Goal: Task Accomplishment & Management: Complete application form

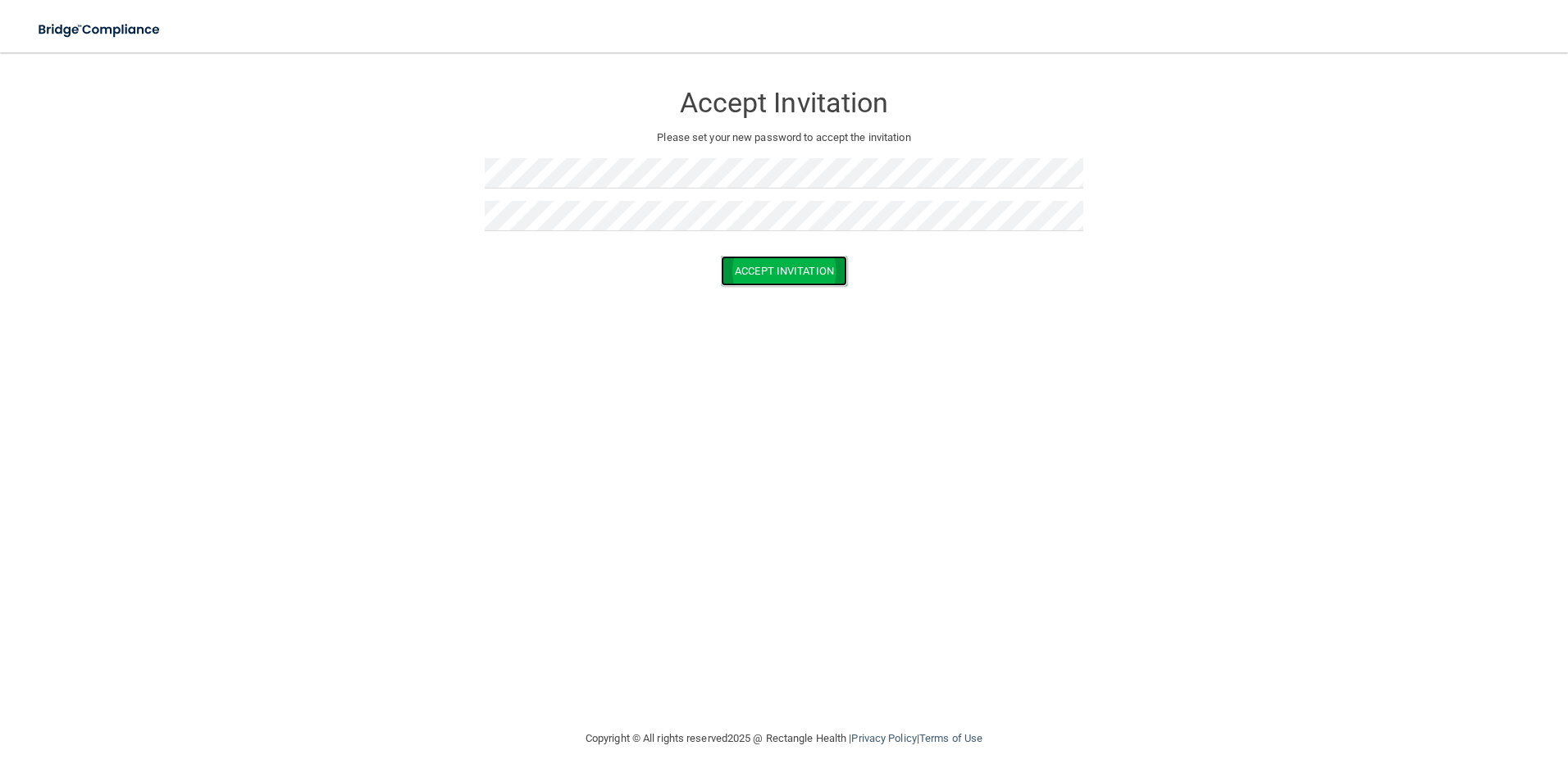
click at [769, 269] on button "Accept Invitation" at bounding box center [784, 271] width 126 height 30
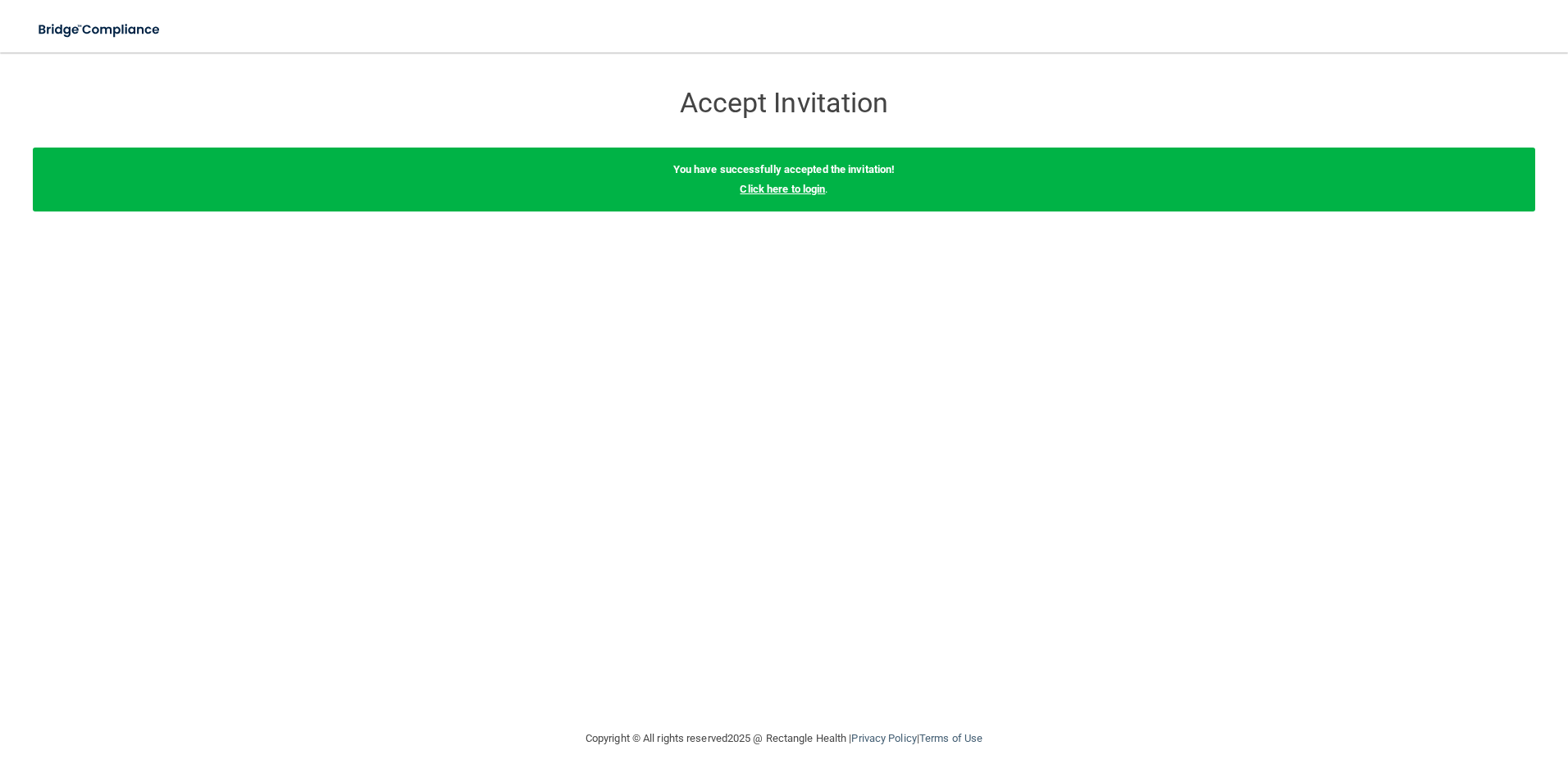
click at [765, 194] on link "Click here to login" at bounding box center [782, 189] width 86 height 12
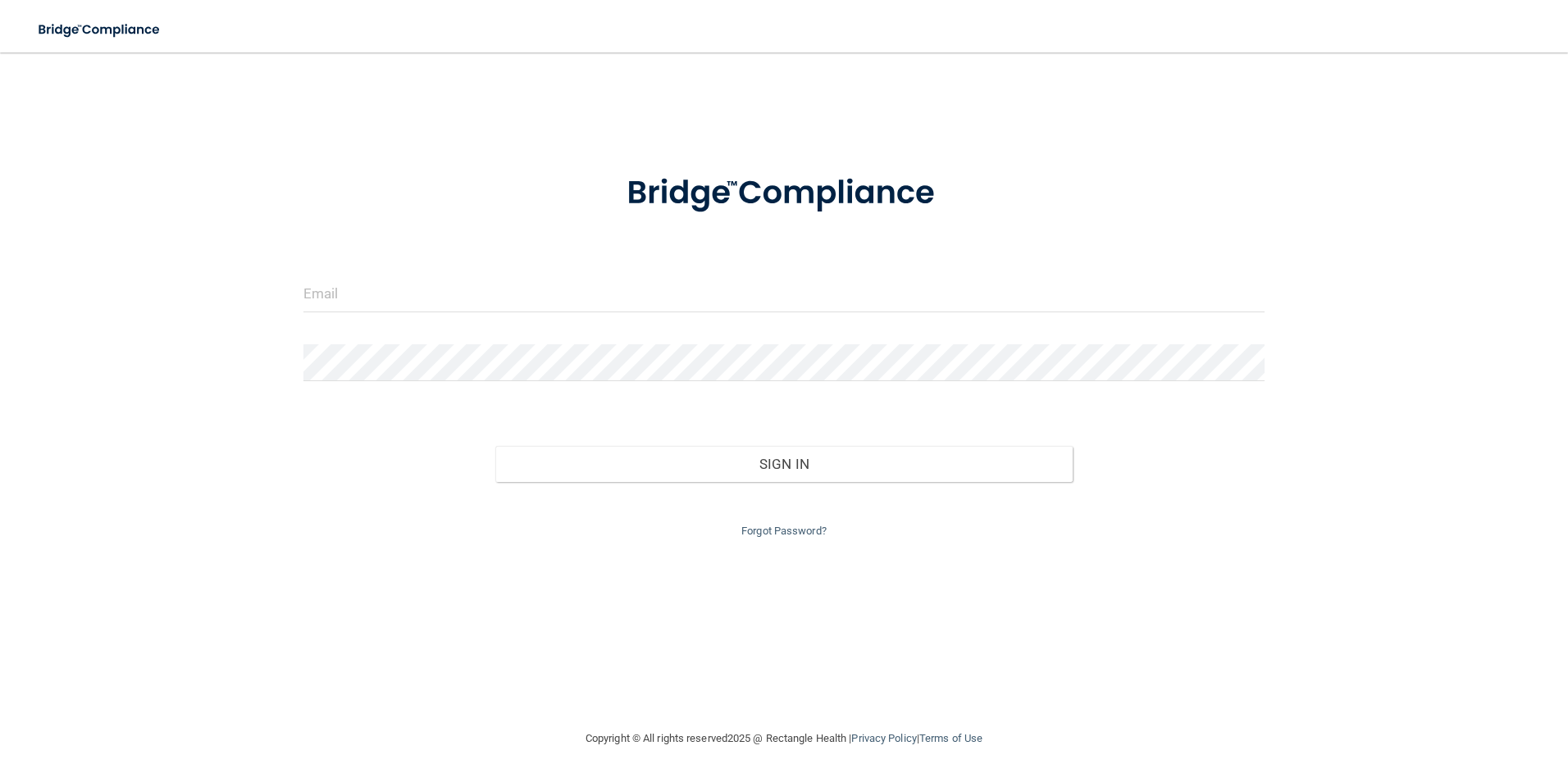
click at [488, 312] on div at bounding box center [785, 300] width 987 height 49
click at [487, 311] on input "email" at bounding box center [785, 294] width 962 height 37
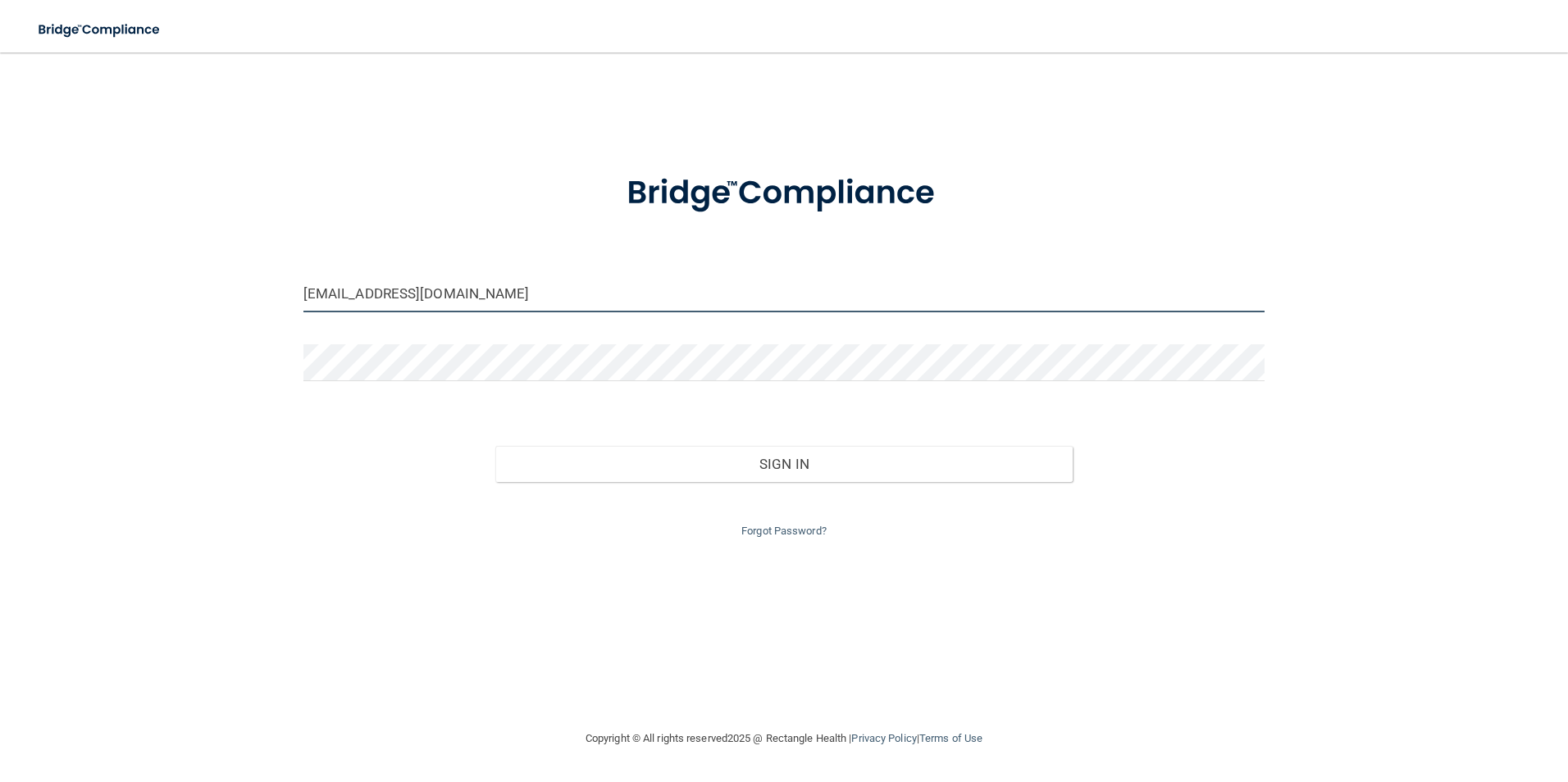
type input "[PERSON_NAME][EMAIL_ADDRESS][DOMAIN_NAME]"
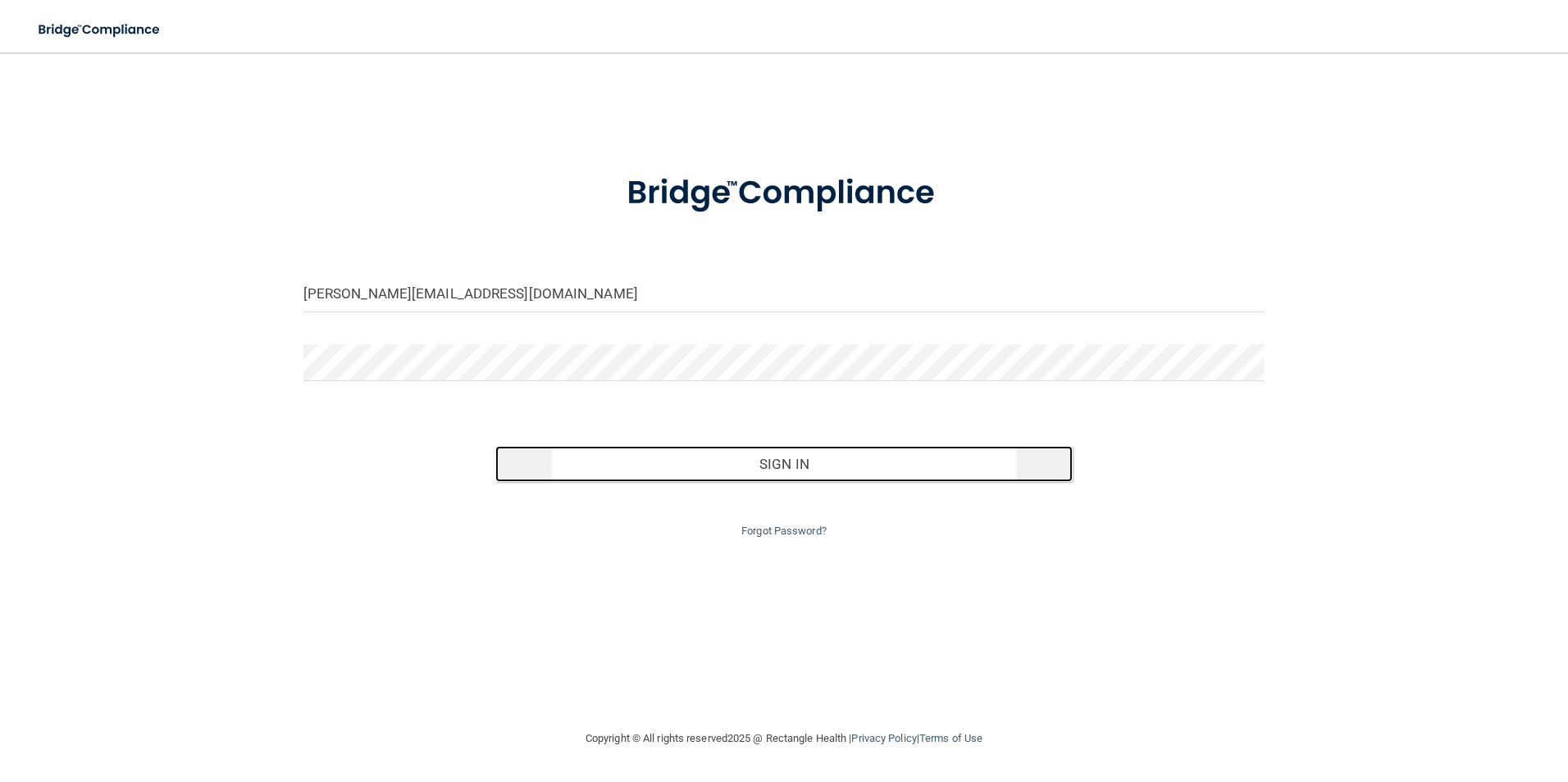
click at [540, 469] on button "Sign In" at bounding box center [784, 464] width 577 height 36
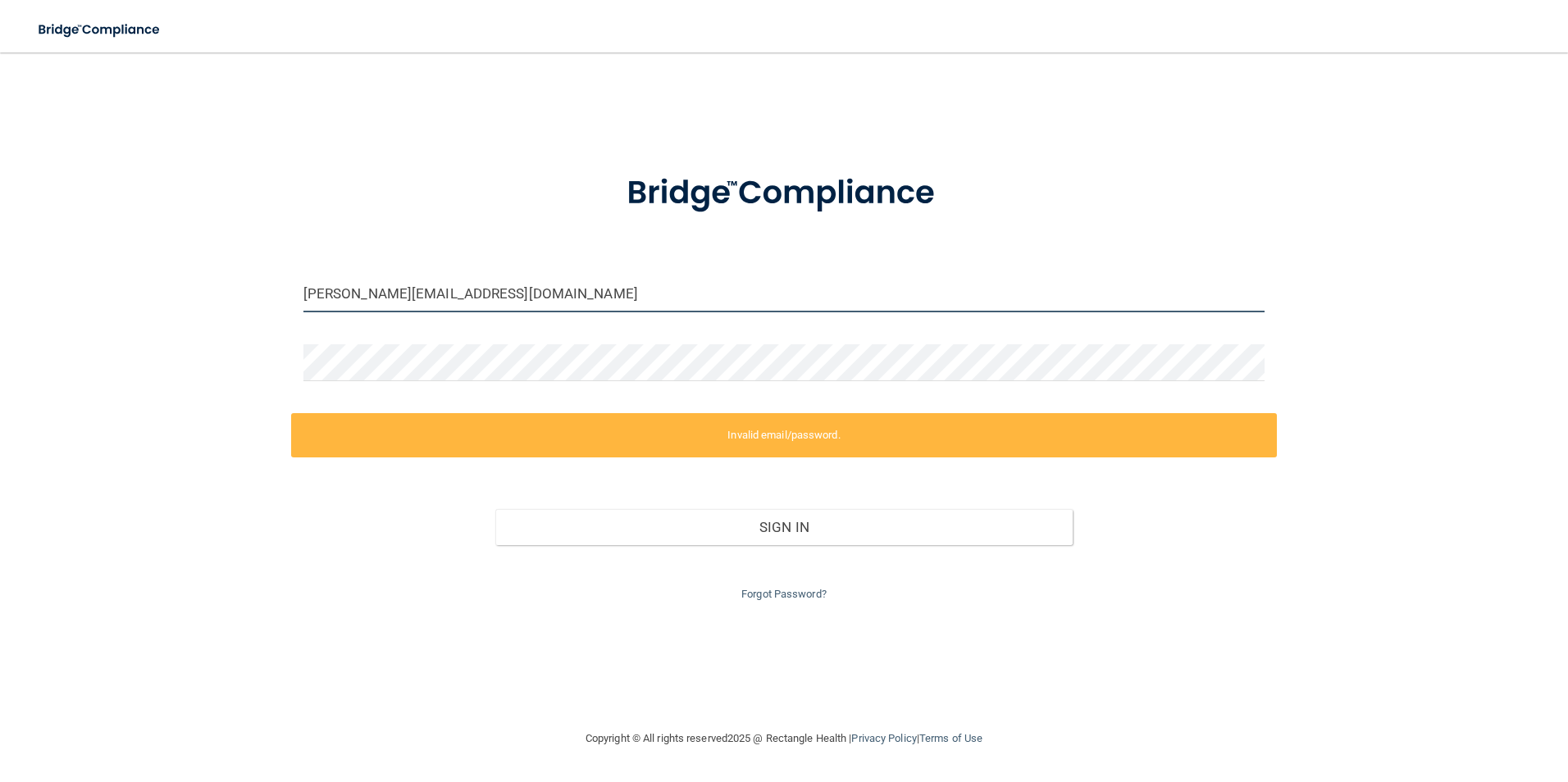
drag, startPoint x: 539, startPoint y: 296, endPoint x: 3, endPoint y: 342, distance: 538.0
click at [0, 342] on html "Toggle navigation Manage My Enterprise Manage My Location [EMAIL_ADDRESS][DOMAI…" at bounding box center [784, 391] width 1568 height 782
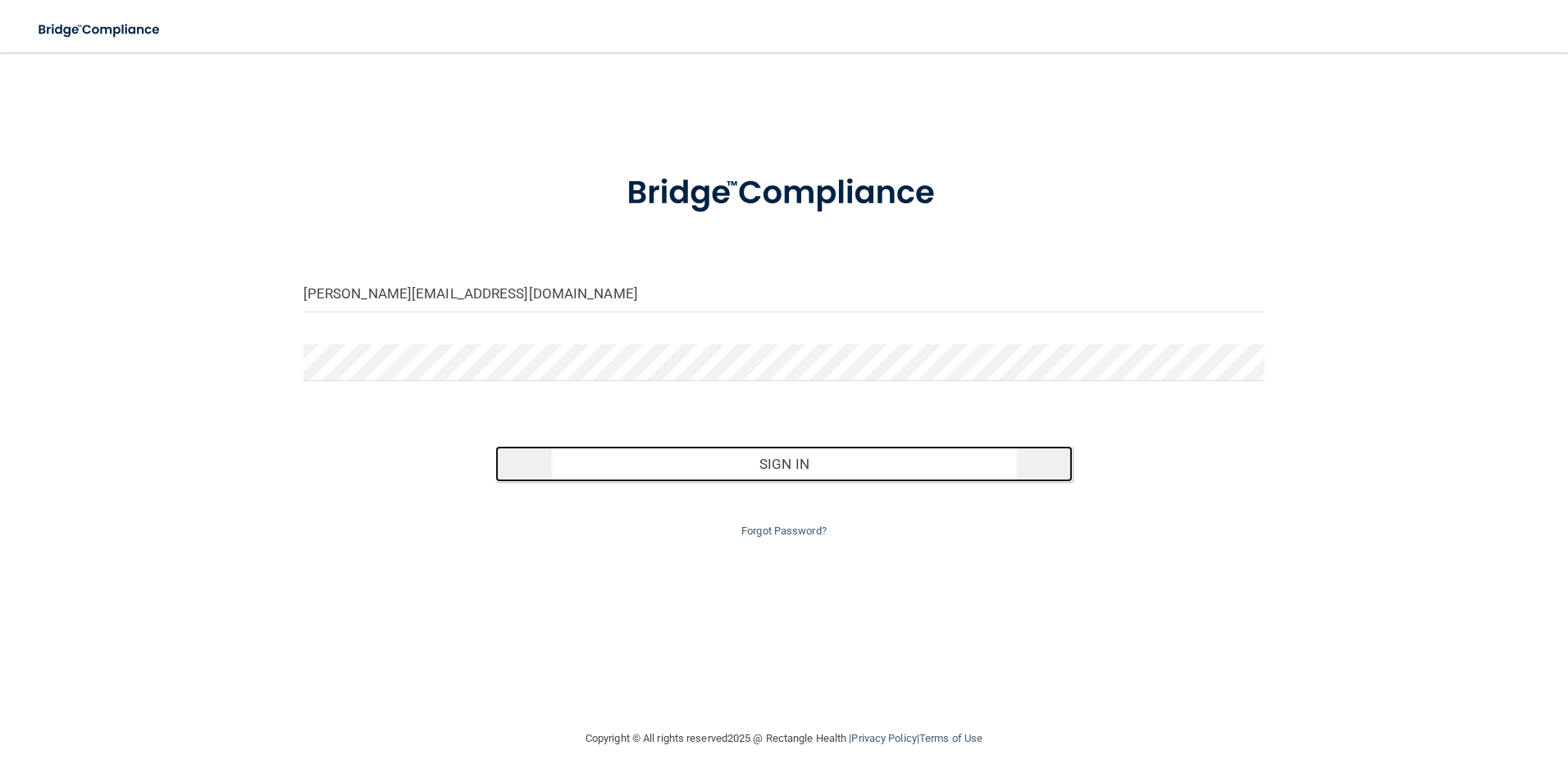
click at [672, 466] on button "Sign In" at bounding box center [784, 464] width 577 height 36
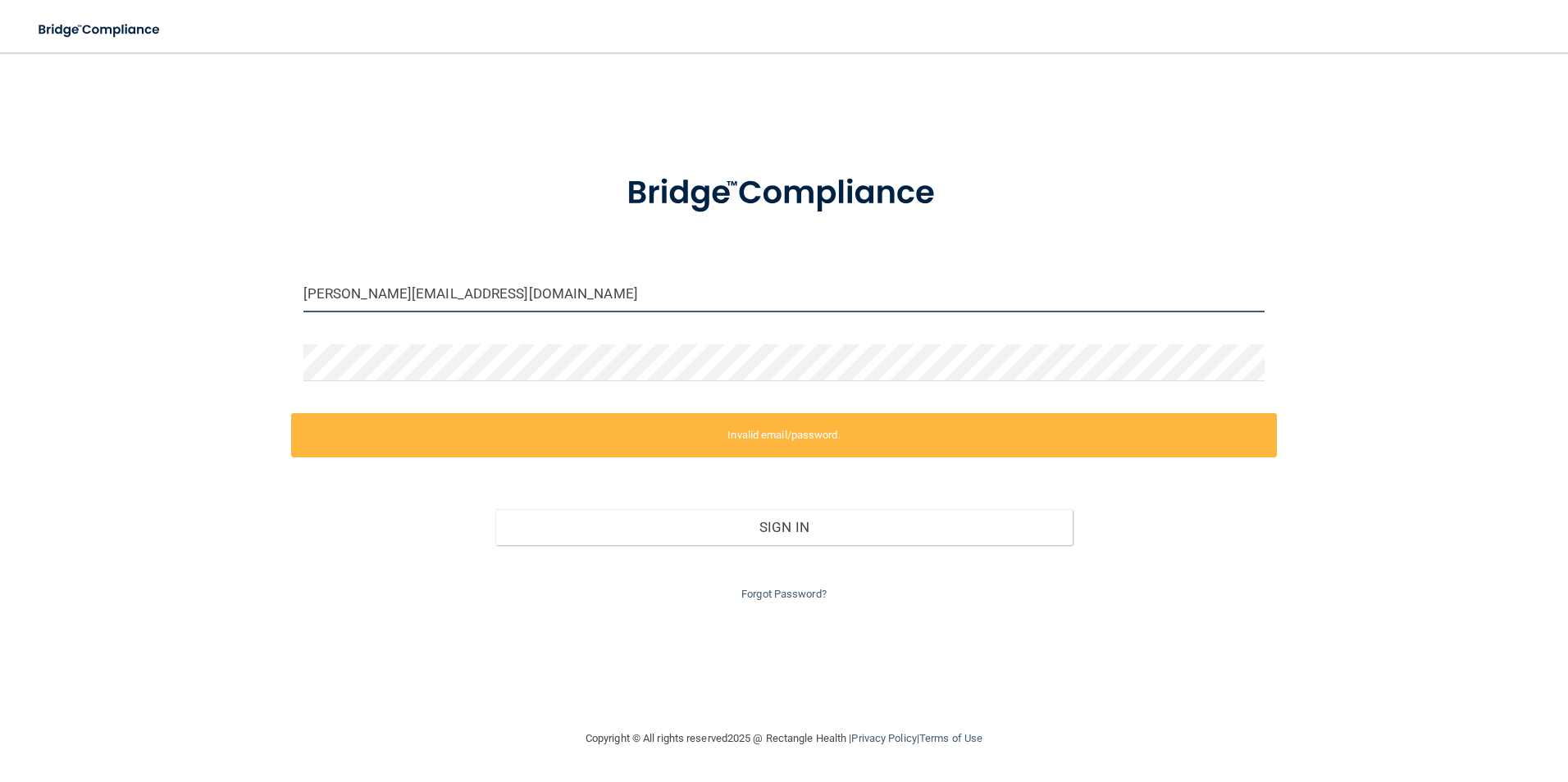
drag, startPoint x: 455, startPoint y: 286, endPoint x: 467, endPoint y: 286, distance: 12.0
click at [456, 286] on input "[PERSON_NAME][EMAIL_ADDRESS][DOMAIN_NAME]" at bounding box center [785, 294] width 962 height 37
drag, startPoint x: 517, startPoint y: 290, endPoint x: 0, endPoint y: 268, distance: 517.5
click at [0, 280] on html "Toggle navigation Manage My Enterprise Manage My Location [EMAIL_ADDRESS][DOMAI…" at bounding box center [784, 391] width 1568 height 782
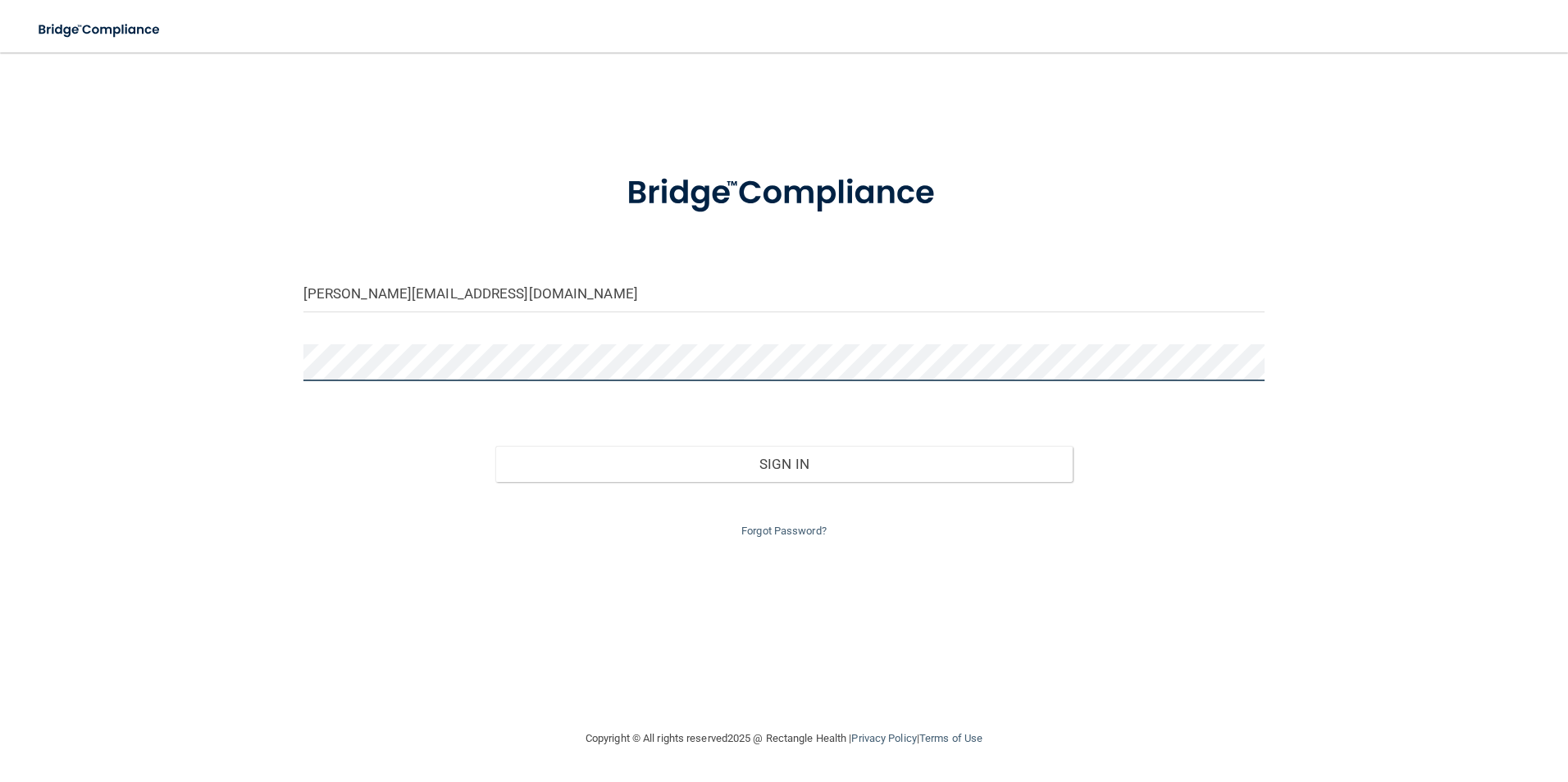
click at [278, 363] on div "[PERSON_NAME][EMAIL_ADDRESS][DOMAIN_NAME] Invalid email/password. You don't hav…" at bounding box center [784, 391] width 1503 height 644
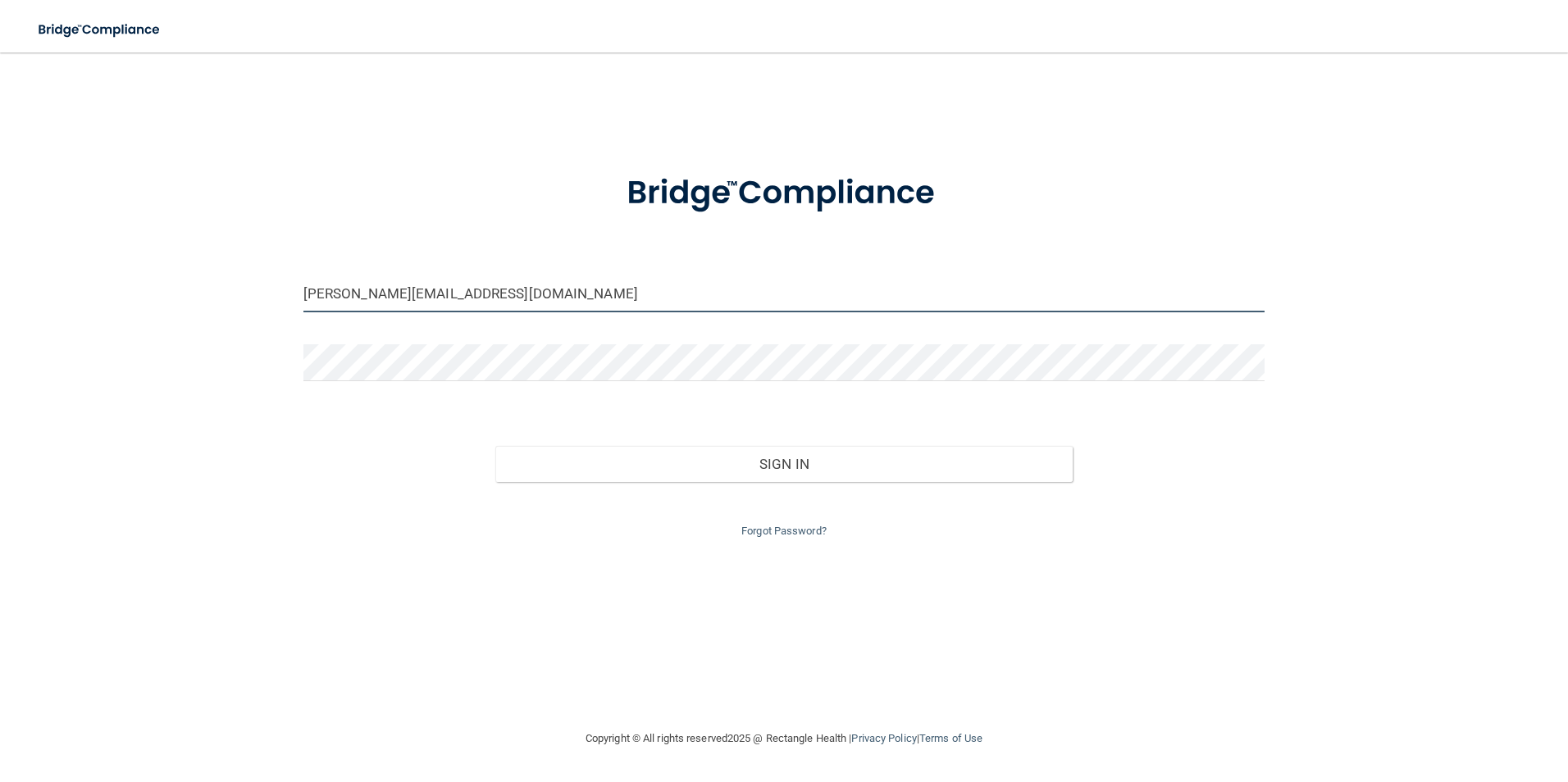
click at [447, 287] on input "[PERSON_NAME][EMAIL_ADDRESS][DOMAIN_NAME]" at bounding box center [785, 294] width 962 height 37
drag, startPoint x: 526, startPoint y: 296, endPoint x: 26, endPoint y: 349, distance: 502.8
click at [43, 354] on div "[PERSON_NAME][EMAIL_ADDRESS][DOMAIN_NAME] Invalid email/password. You don't hav…" at bounding box center [784, 391] width 1503 height 644
click at [578, 286] on input "[EMAIL_ADDRESS][DOMAIN_NAME]" at bounding box center [785, 294] width 962 height 37
type input "[EMAIL_ADDRESS][DOMAIN_NAME]"
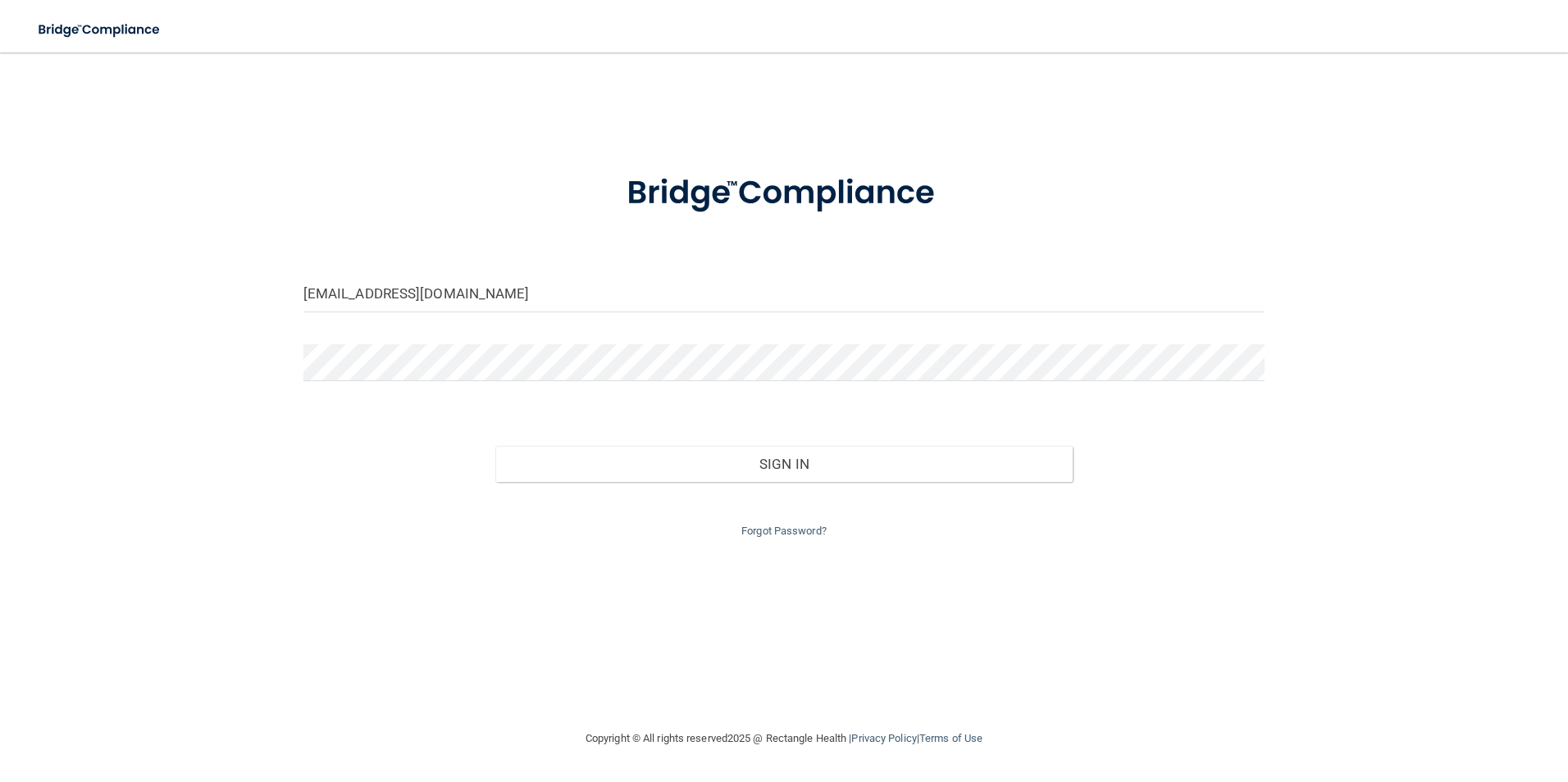
click at [285, 347] on div "[EMAIL_ADDRESS][DOMAIN_NAME] Invalid email/password. You don't have permission …" at bounding box center [784, 391] width 1503 height 644
click at [208, 341] on div "[EMAIL_ADDRESS][DOMAIN_NAME] Invalid email/password. You don't have permission …" at bounding box center [784, 391] width 1503 height 644
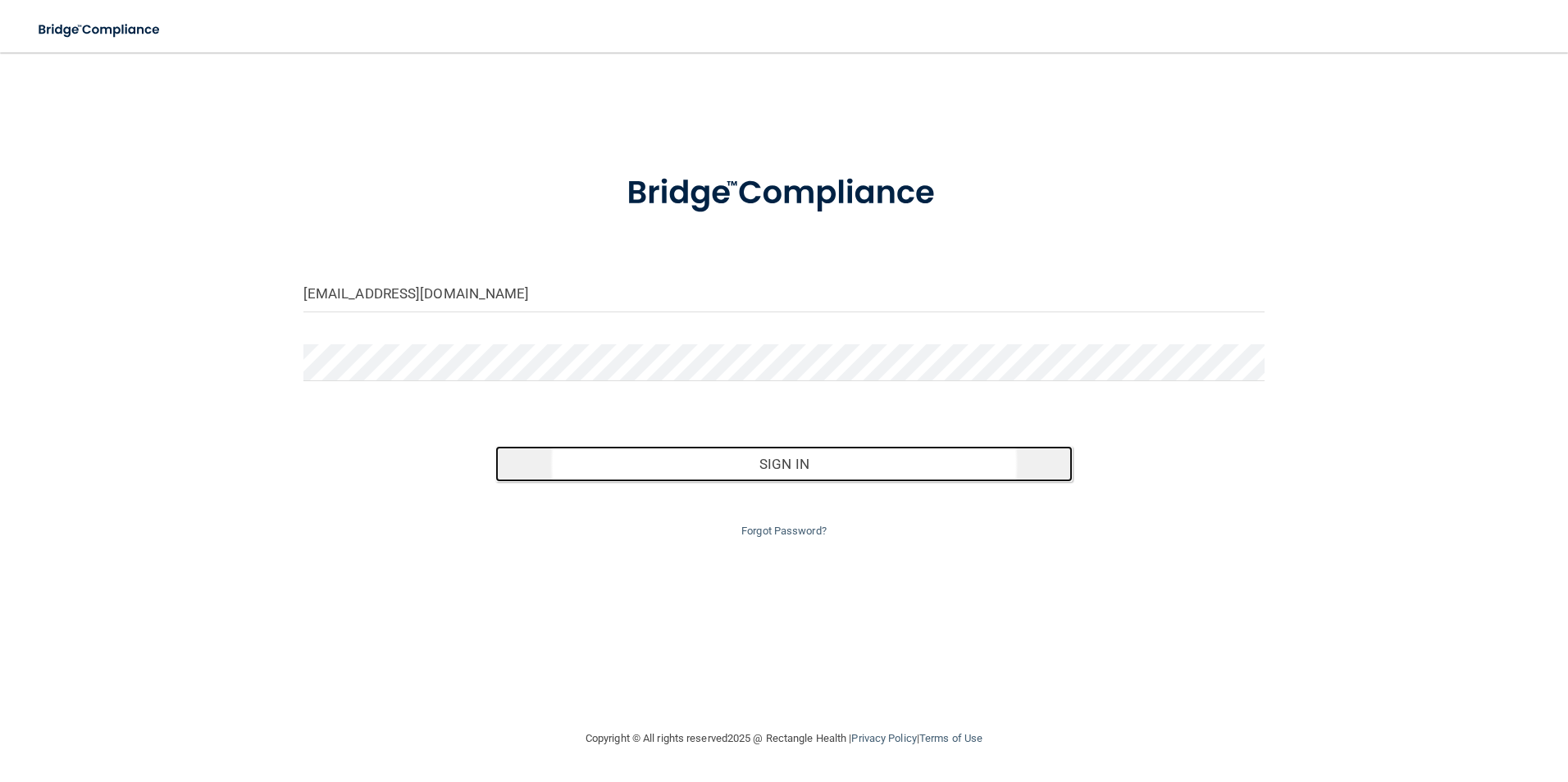
click at [689, 471] on button "Sign In" at bounding box center [784, 464] width 577 height 36
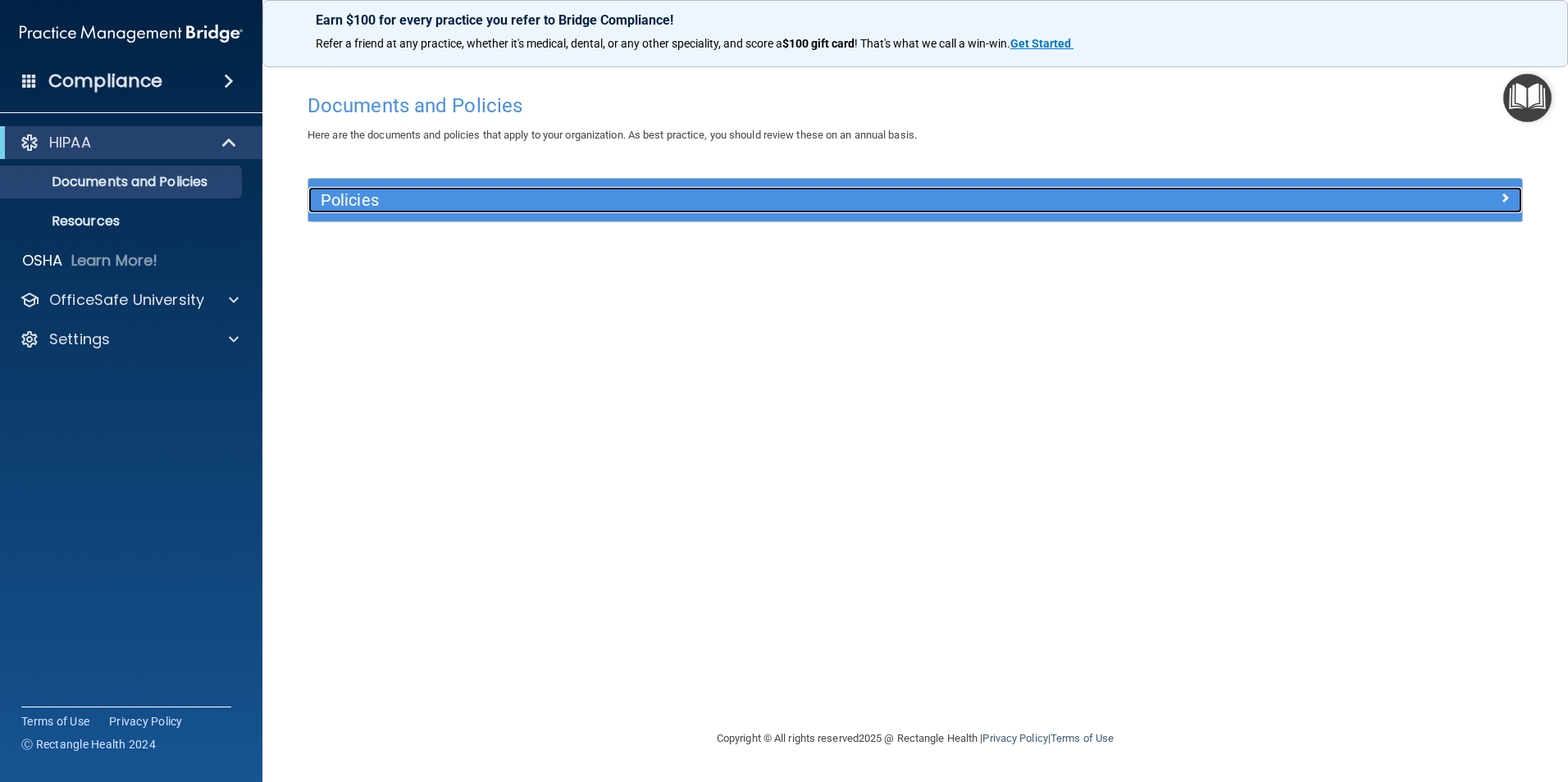
click at [415, 201] on h5 "Policies" at bounding box center [763, 200] width 886 height 18
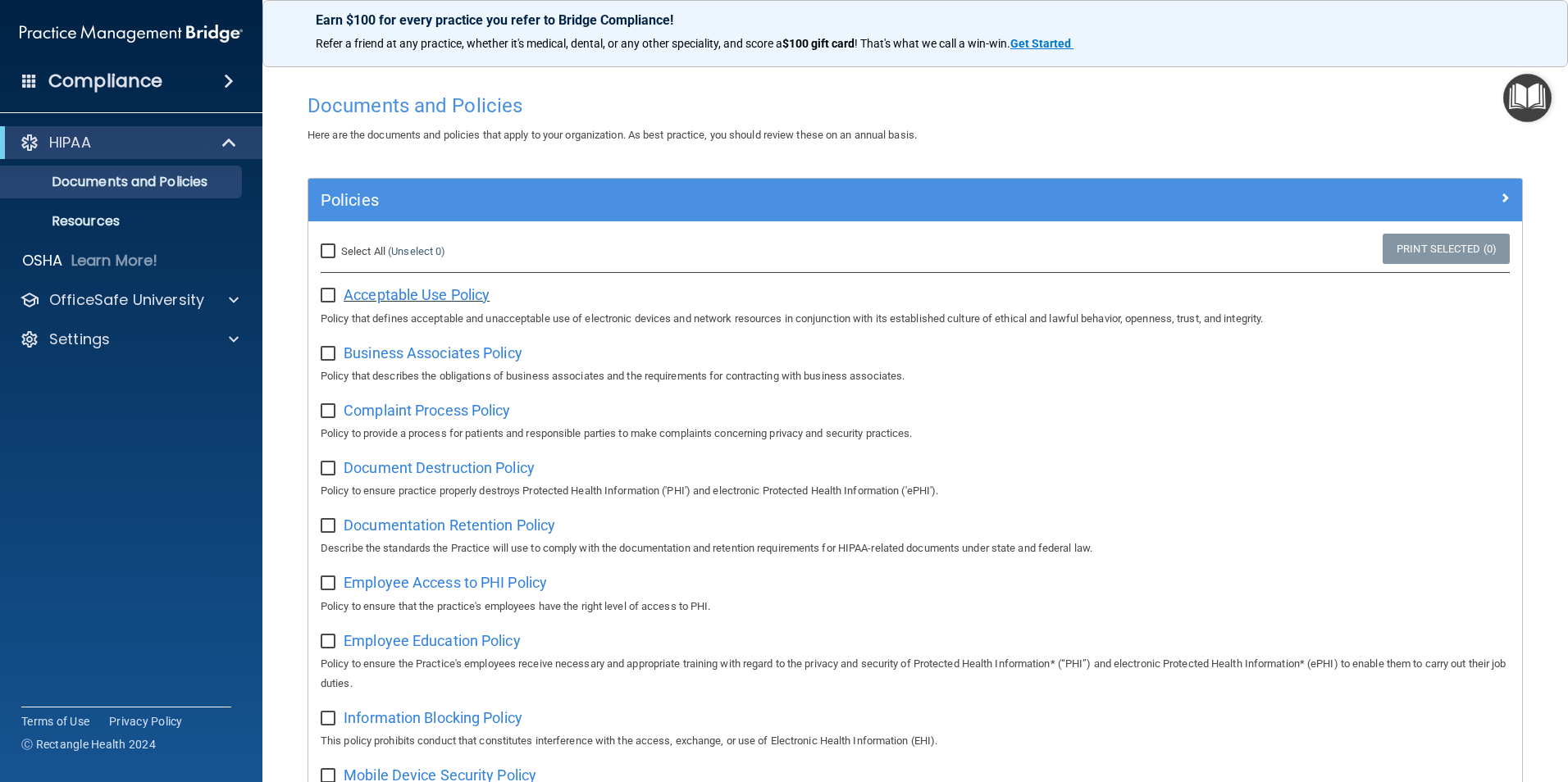
click at [448, 296] on span "Acceptable Use Policy" at bounding box center [416, 295] width 146 height 17
click at [329, 297] on input "checkbox" at bounding box center [329, 296] width 19 height 13
checkbox input "true"
click at [334, 254] on input "Select All (Unselect 1) Unselect All" at bounding box center [329, 252] width 19 height 13
checkbox input "true"
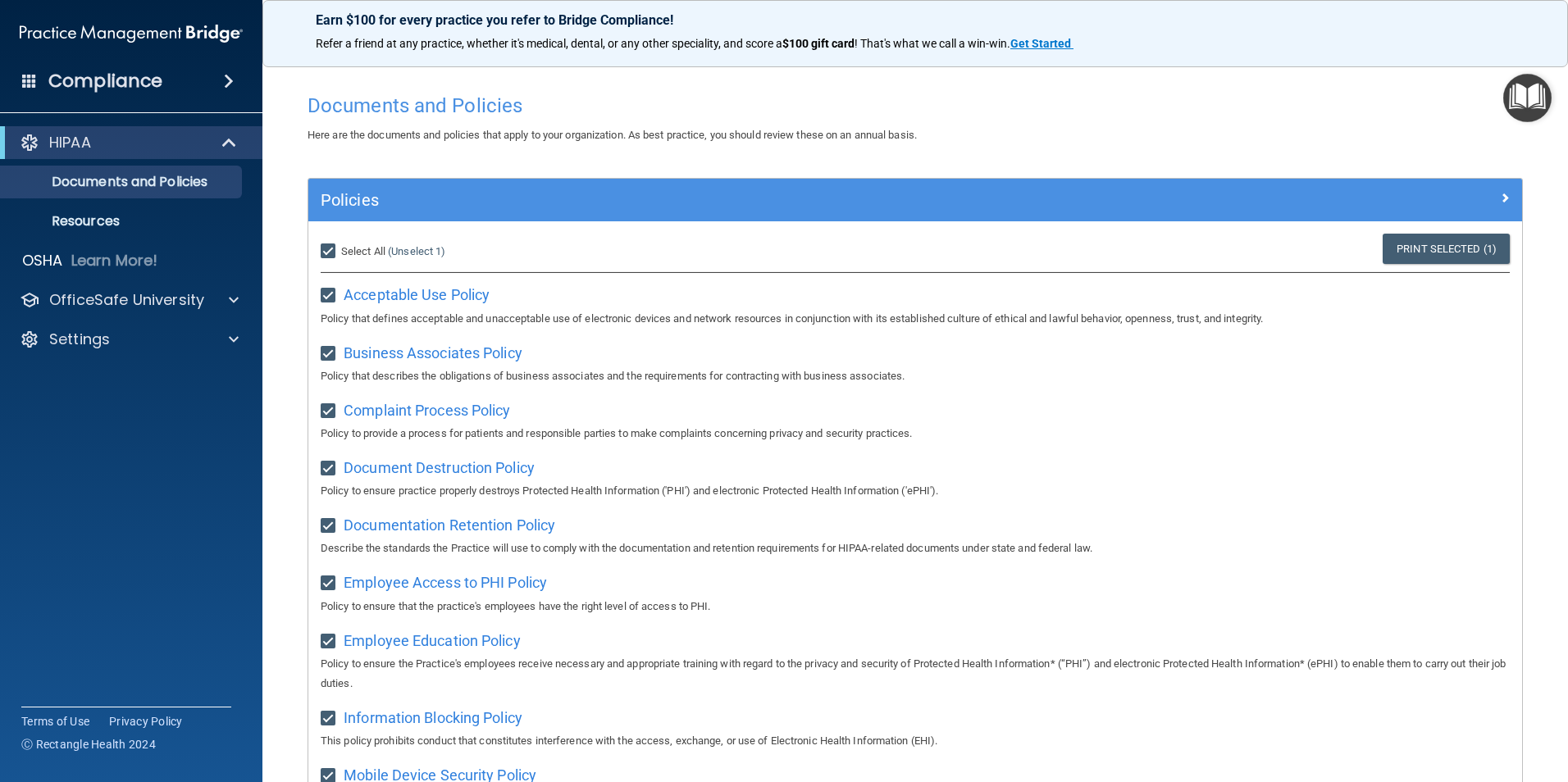
checkbox input "true"
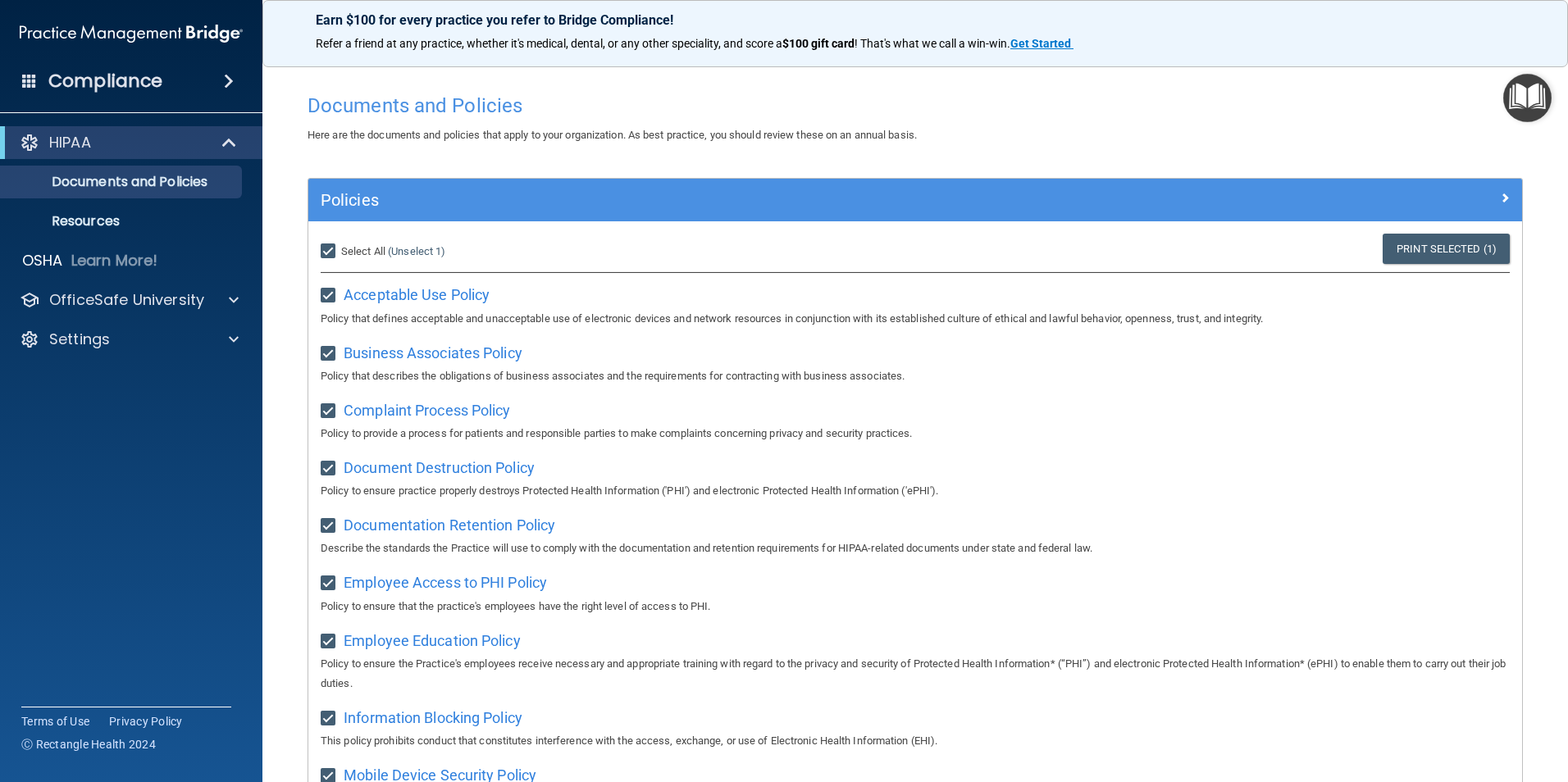
checkbox input "true"
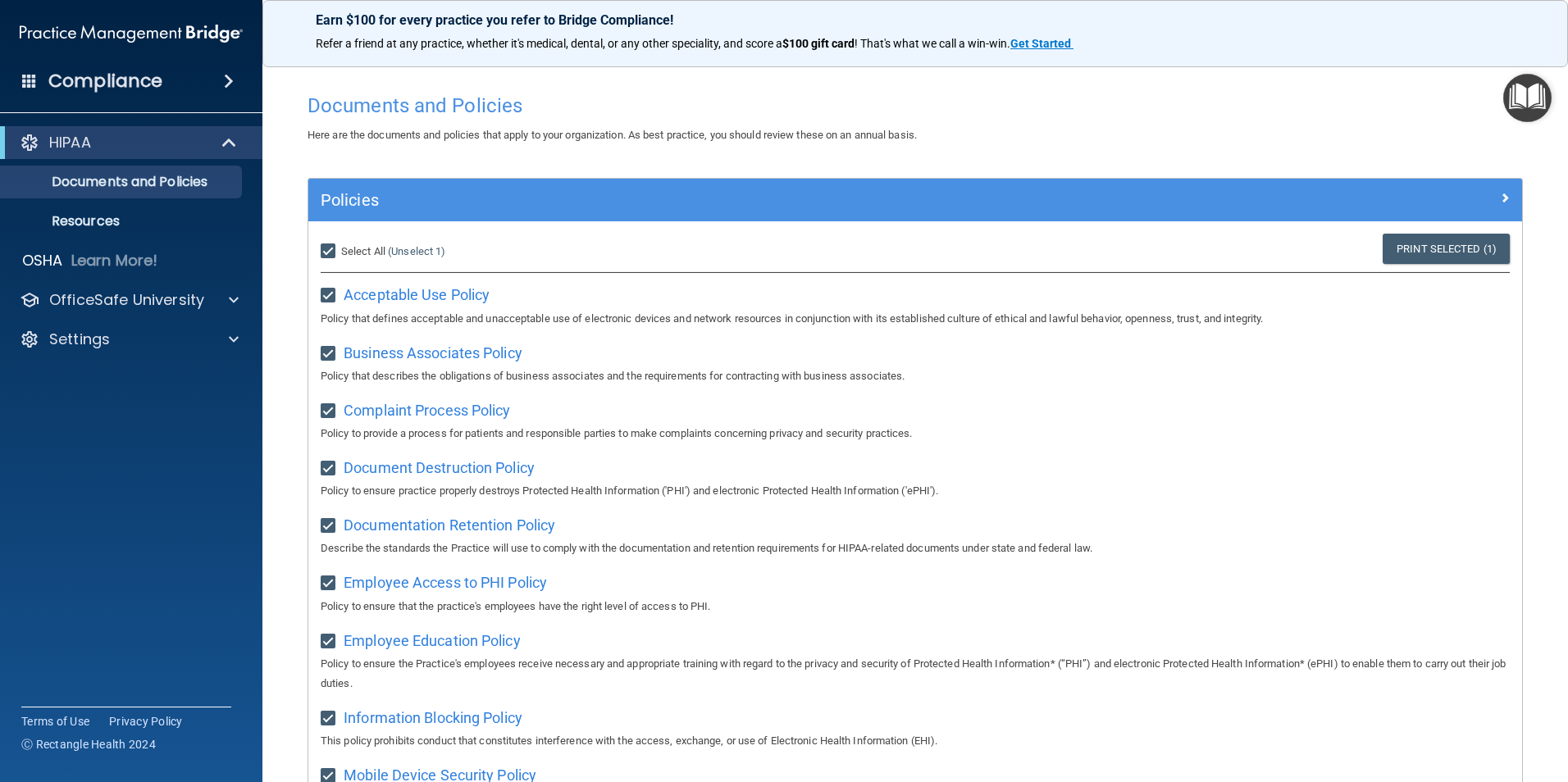
checkbox input "true"
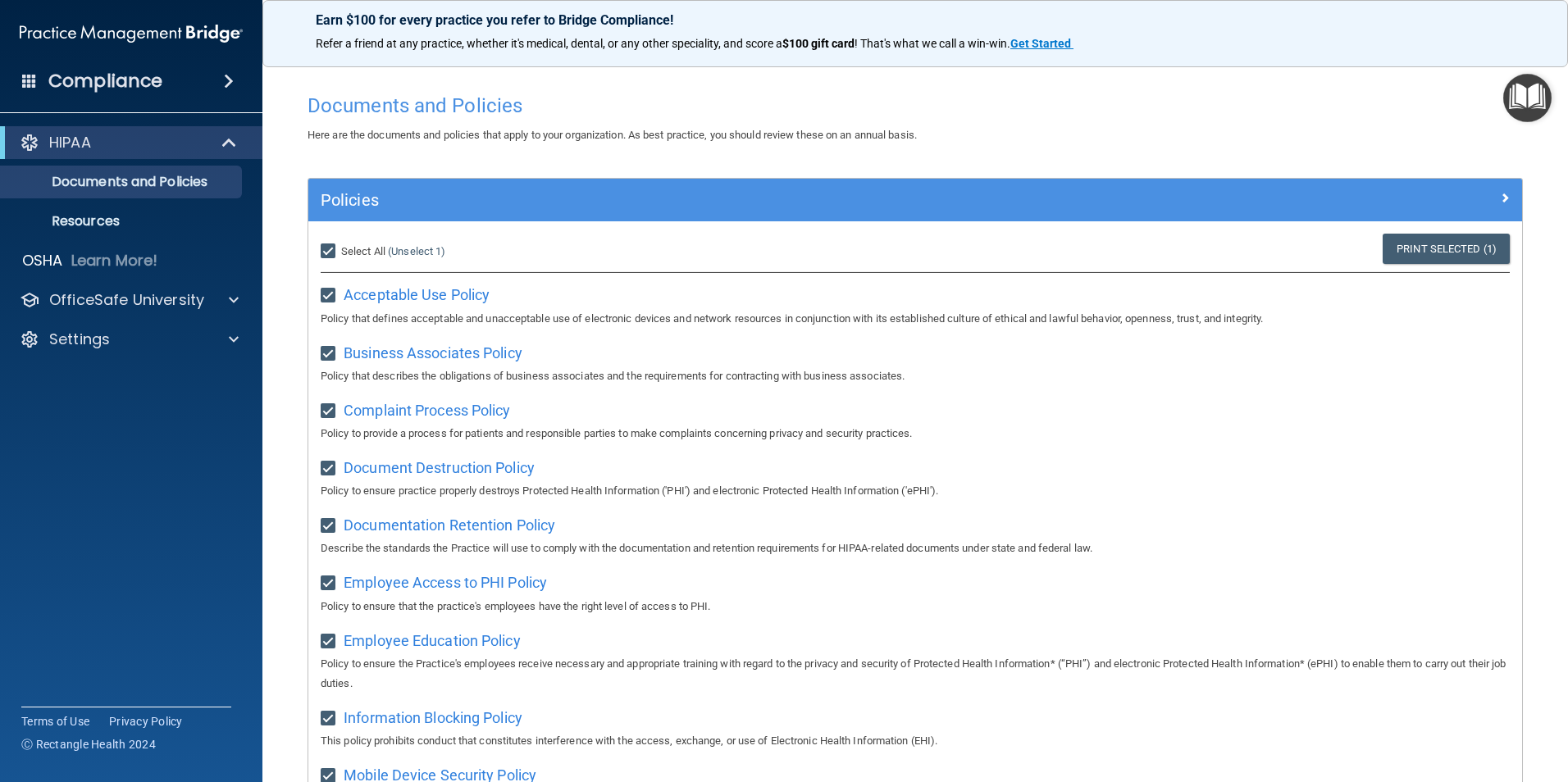
checkbox input "true"
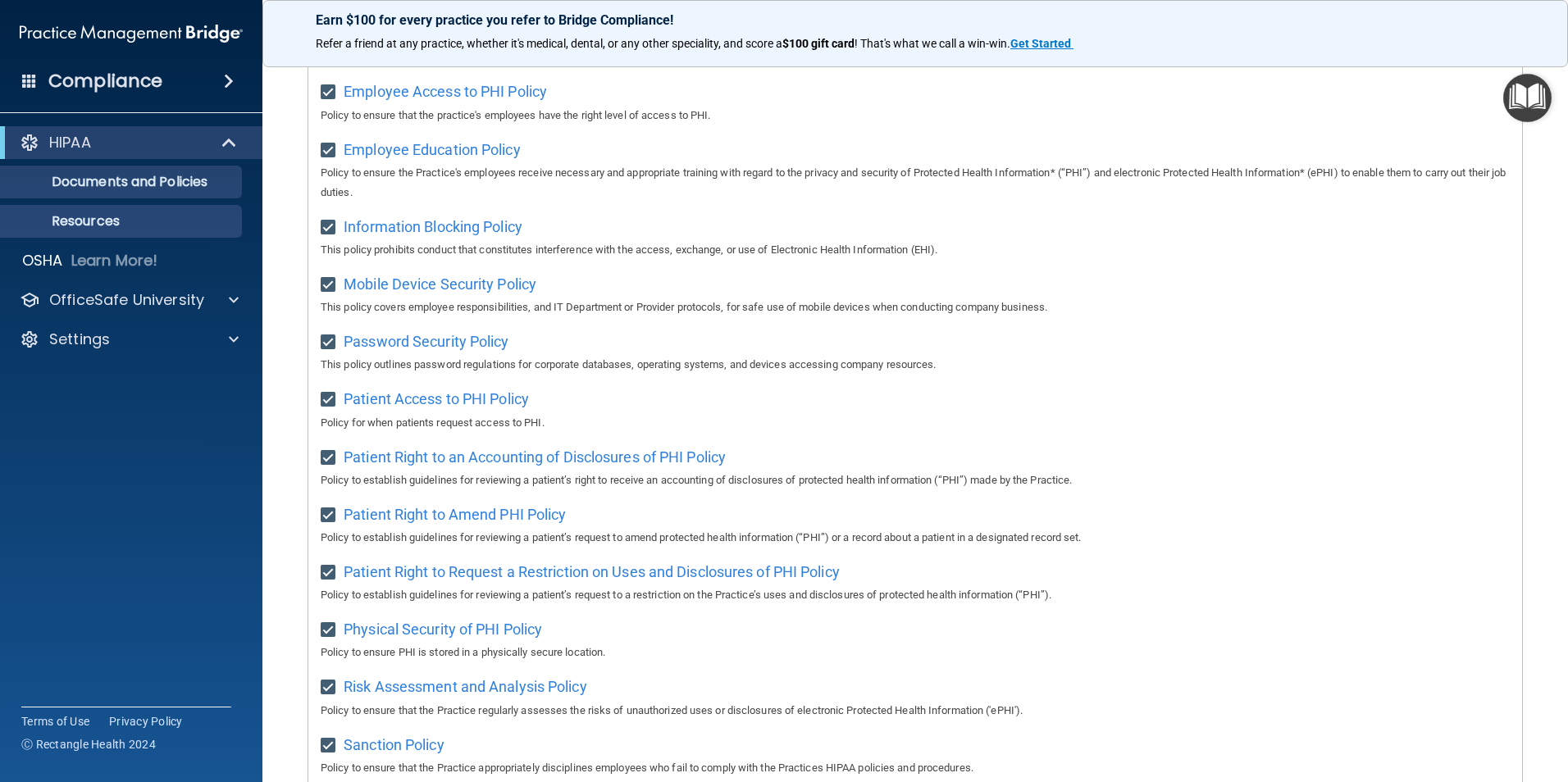
scroll to position [453, 0]
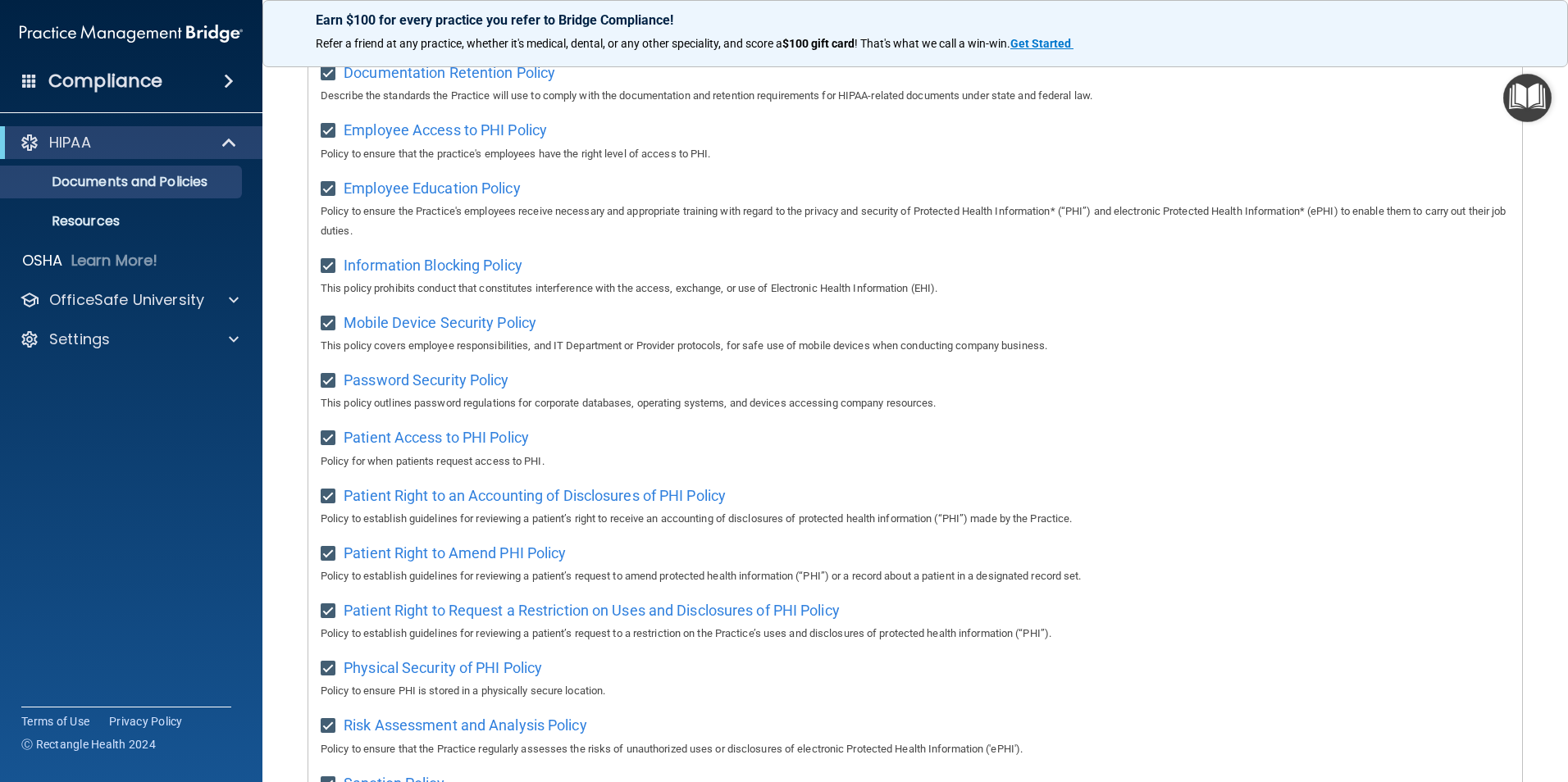
click at [118, 152] on div "HIPAA" at bounding box center [131, 142] width 263 height 33
click at [115, 220] on p "Resources" at bounding box center [123, 221] width 224 height 16
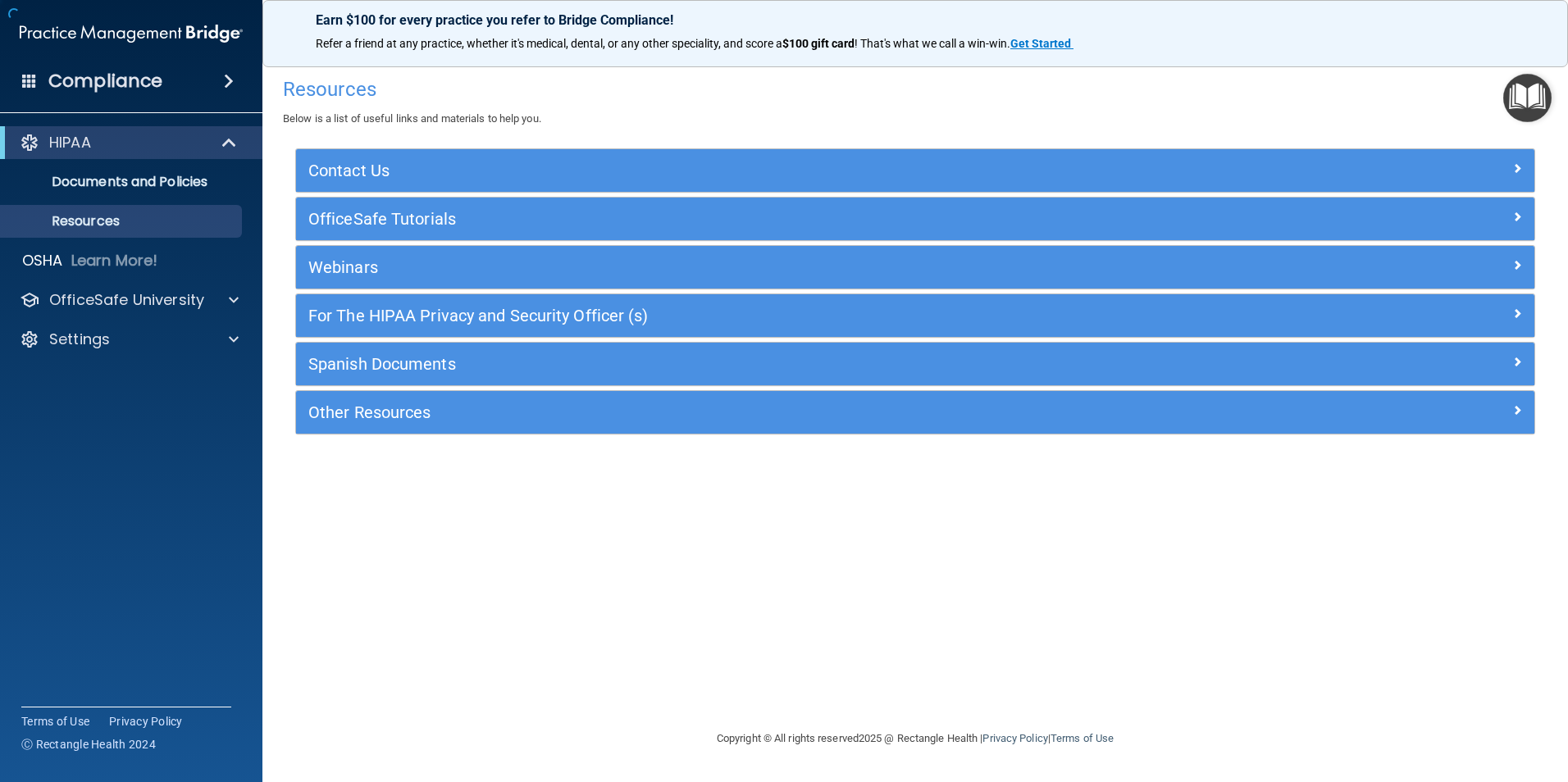
click at [137, 85] on h4 "Compliance" at bounding box center [105, 81] width 114 height 23
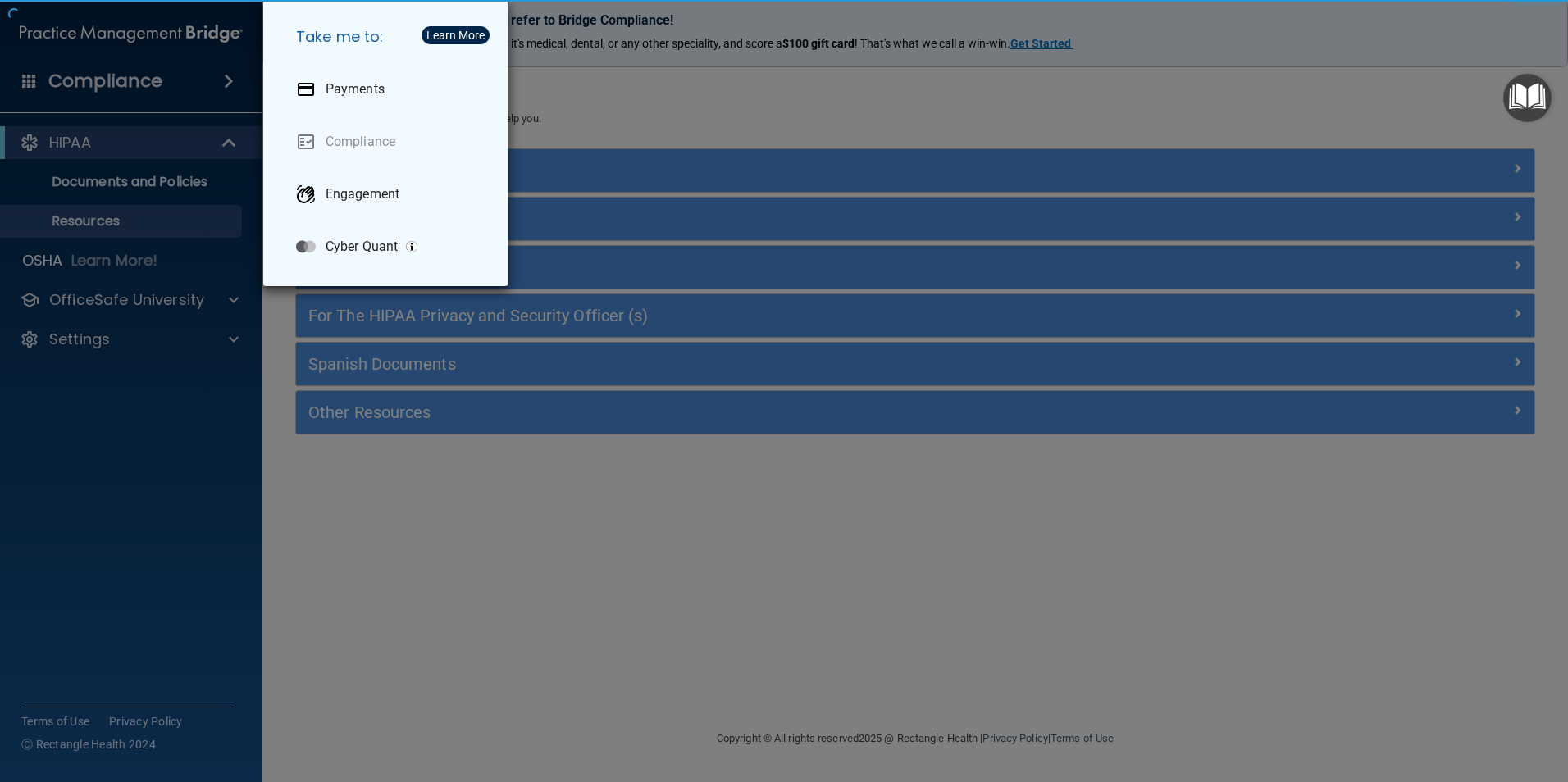
click at [114, 281] on div "Take me to: Payments Compliance Engagement Cyber Quant" at bounding box center [784, 391] width 1568 height 782
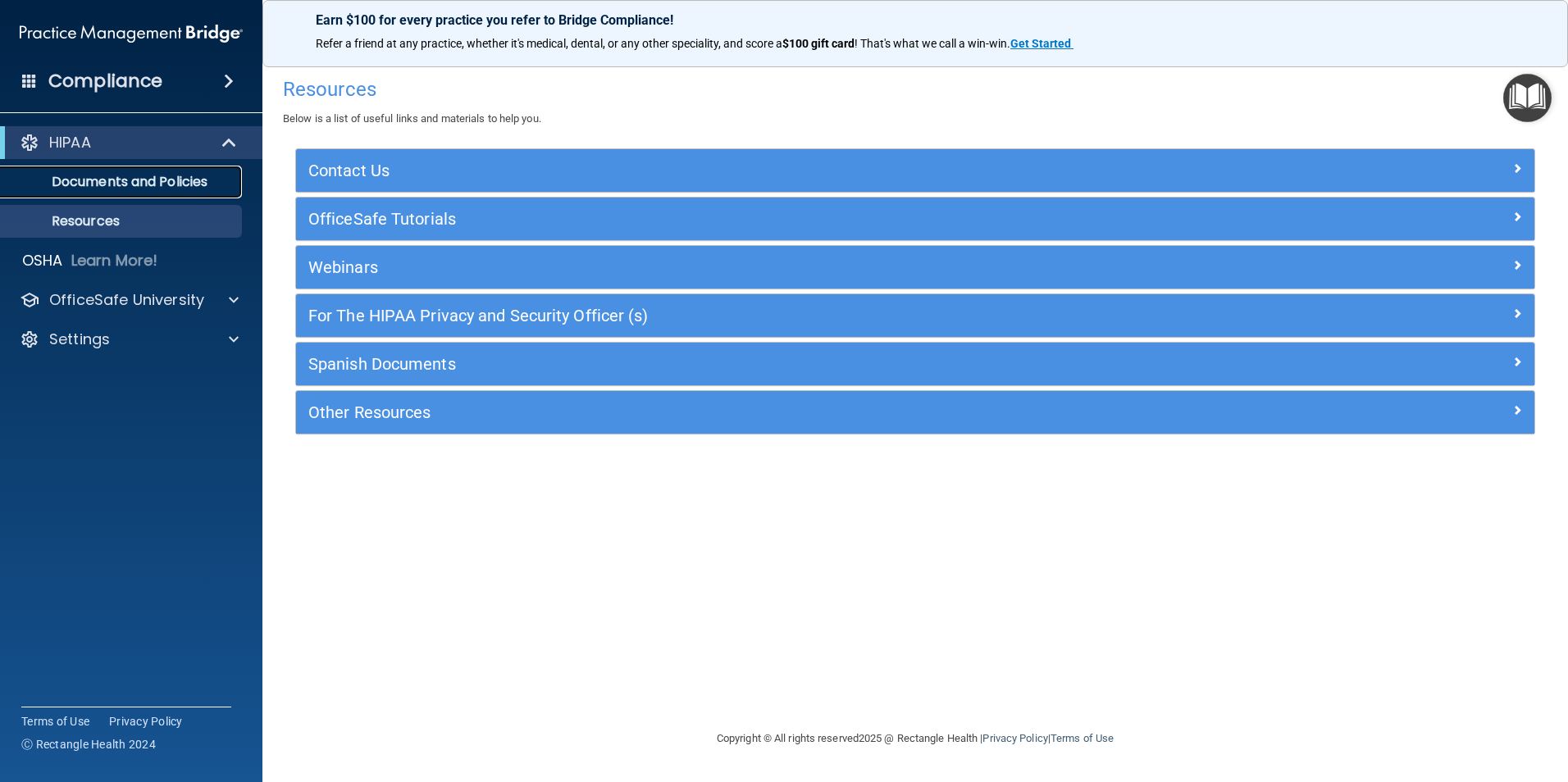
click at [105, 179] on p "Documents and Policies" at bounding box center [123, 182] width 224 height 16
